Goal: Task Accomplishment & Management: Use online tool/utility

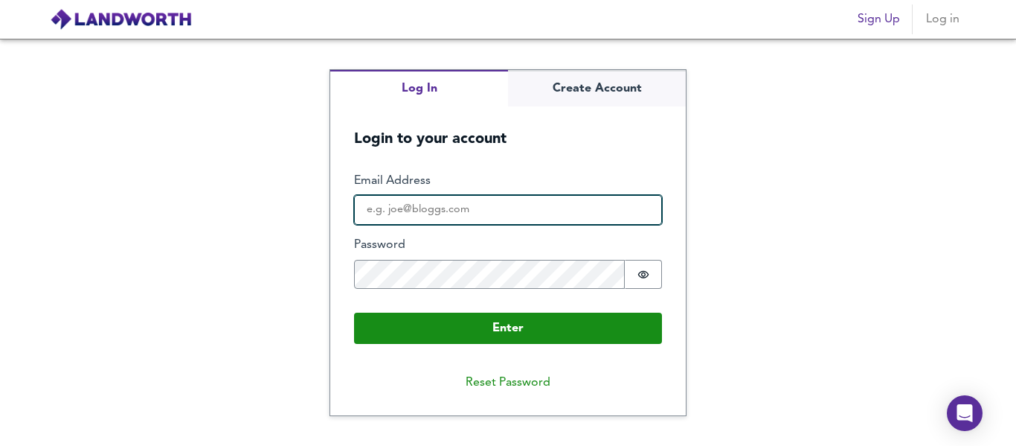
click at [462, 217] on input "Email Address" at bounding box center [508, 210] width 308 height 30
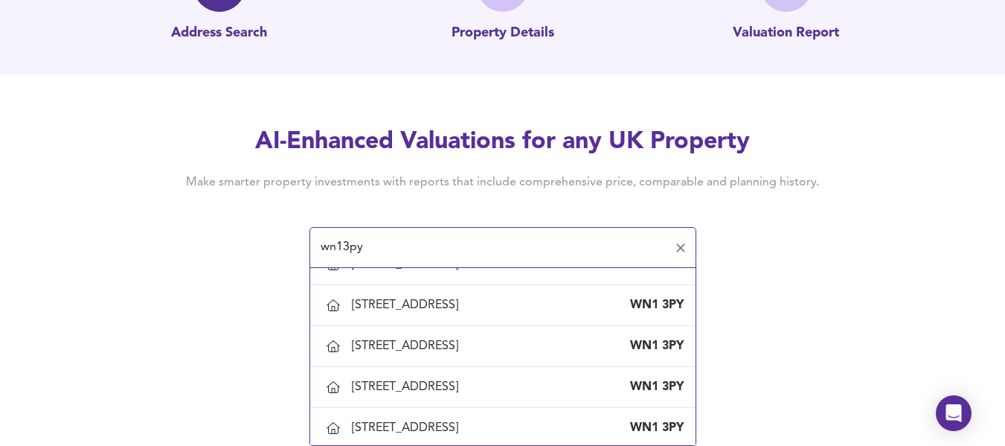
scroll to position [188, 0]
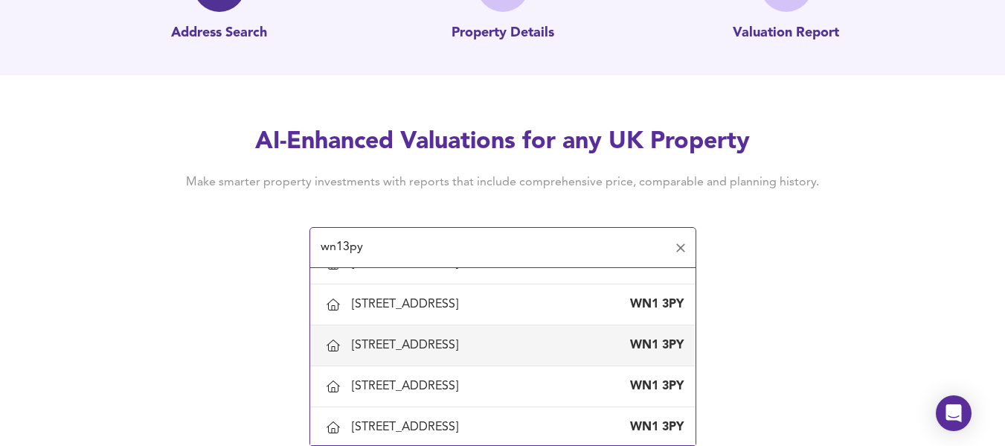
click at [365, 340] on div "[STREET_ADDRESS]" at bounding box center [408, 345] width 112 height 16
type input "[STREET_ADDRESS]"
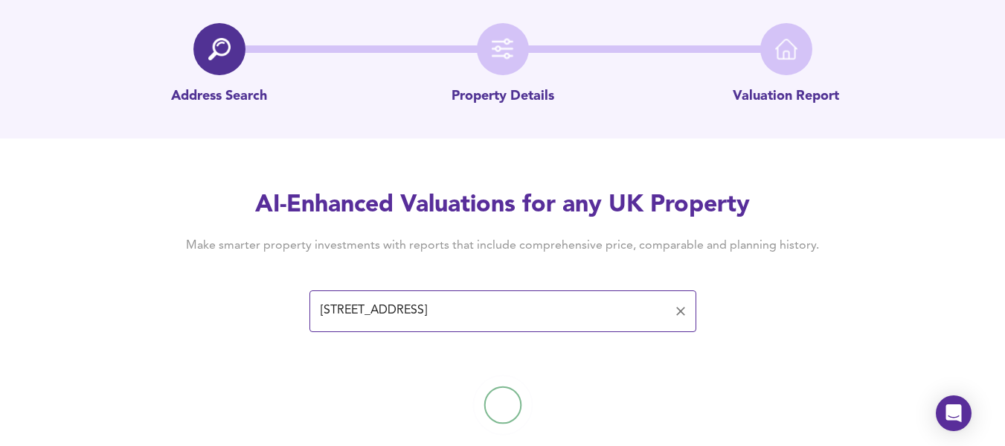
scroll to position [83, 0]
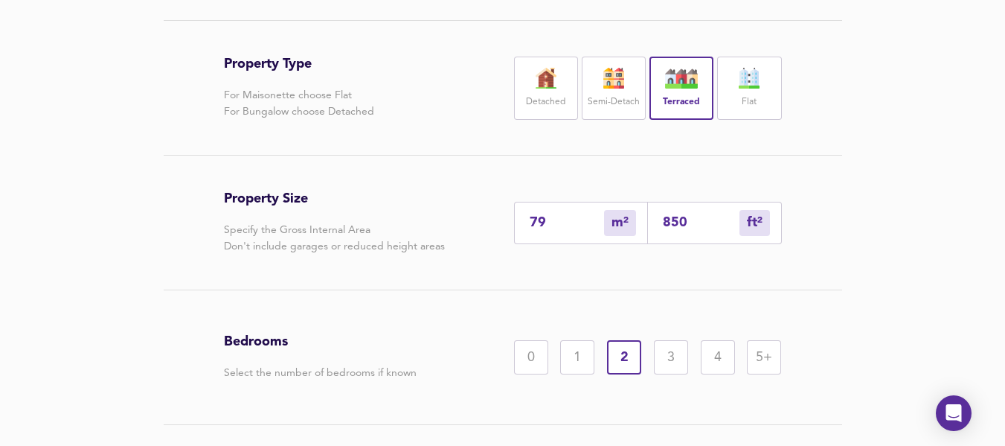
scroll to position [368, 0]
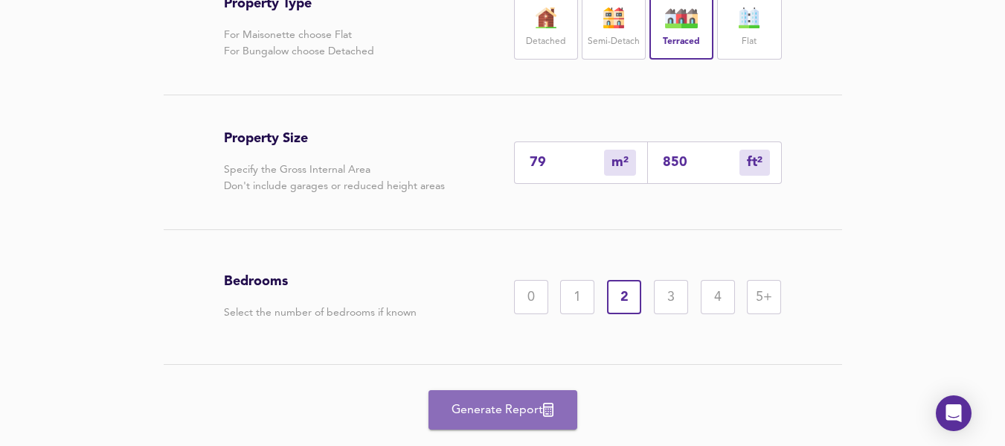
click at [500, 403] on span "Generate Report" at bounding box center [502, 410] width 119 height 21
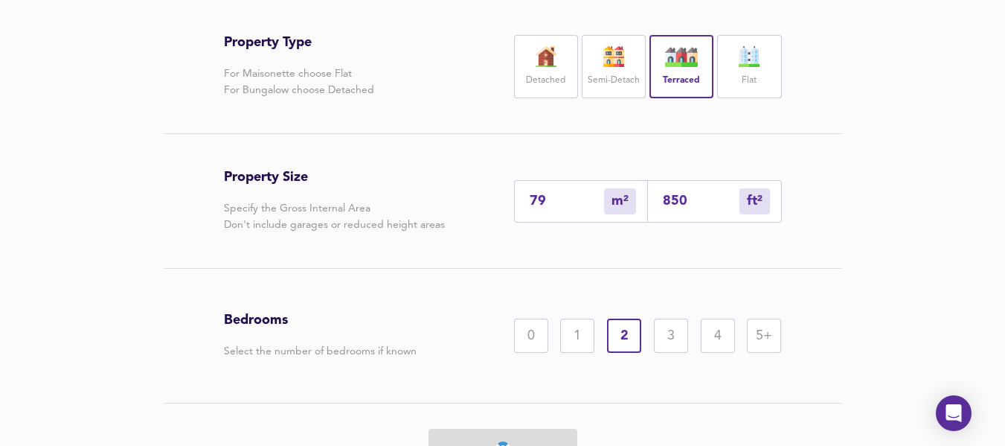
scroll to position [407, 0]
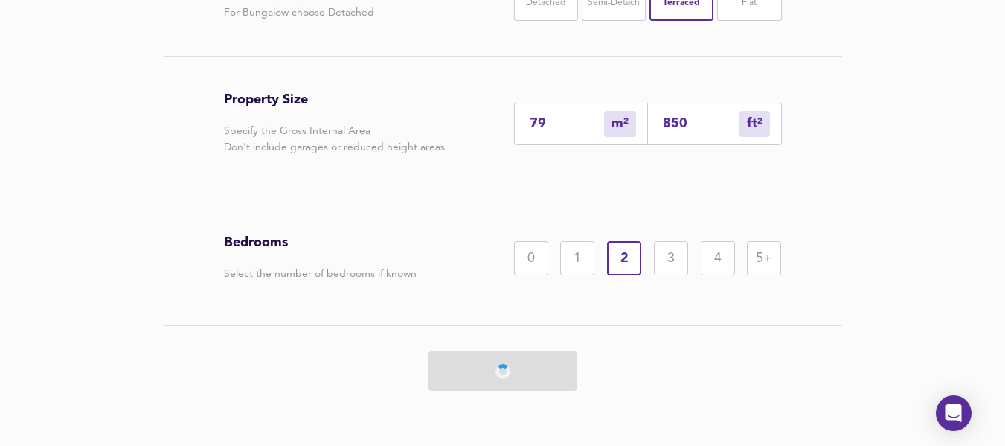
click at [554, 355] on div at bounding box center [503, 371] width 558 height 90
drag, startPoint x: 575, startPoint y: 357, endPoint x: 529, endPoint y: 374, distance: 49.0
click at [529, 374] on div at bounding box center [503, 371] width 558 height 90
